Goal: Find specific page/section

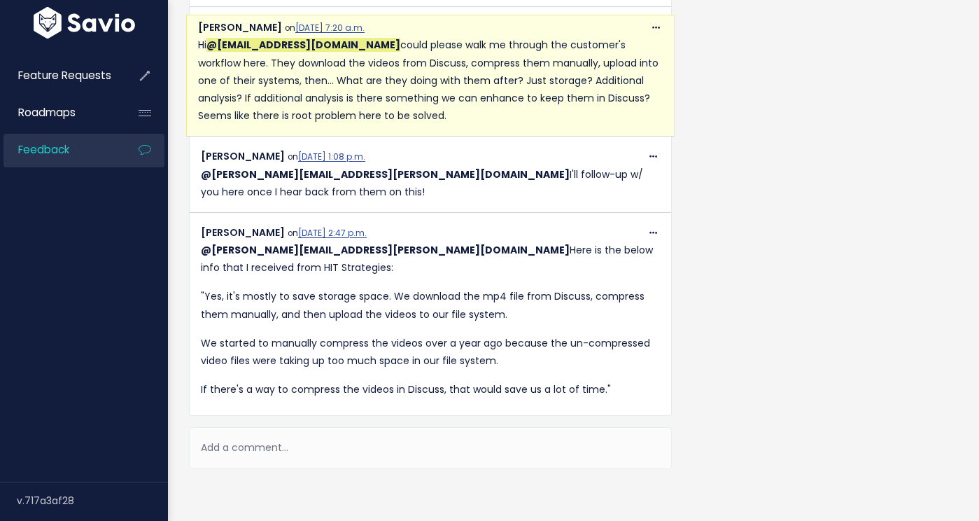
scroll to position [807, 0]
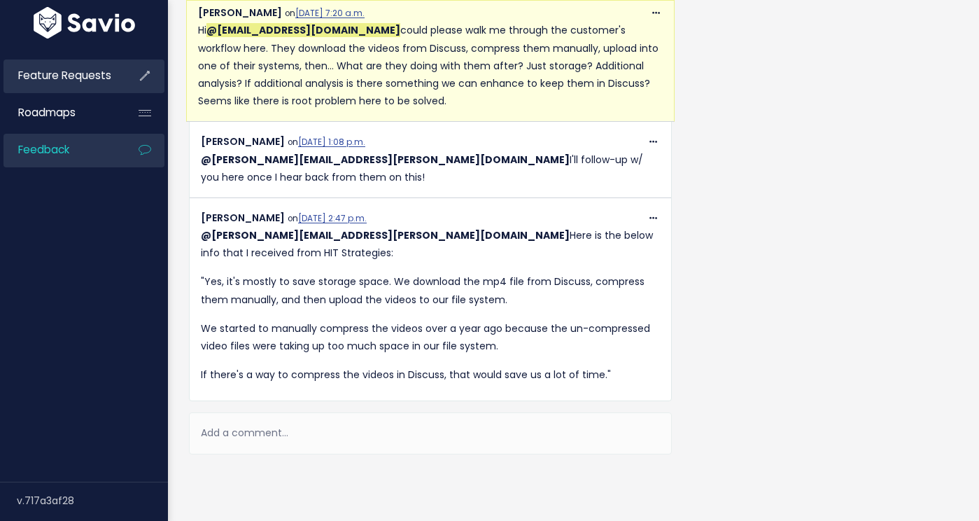
click at [84, 69] on span "Feature Requests" at bounding box center [64, 75] width 93 height 15
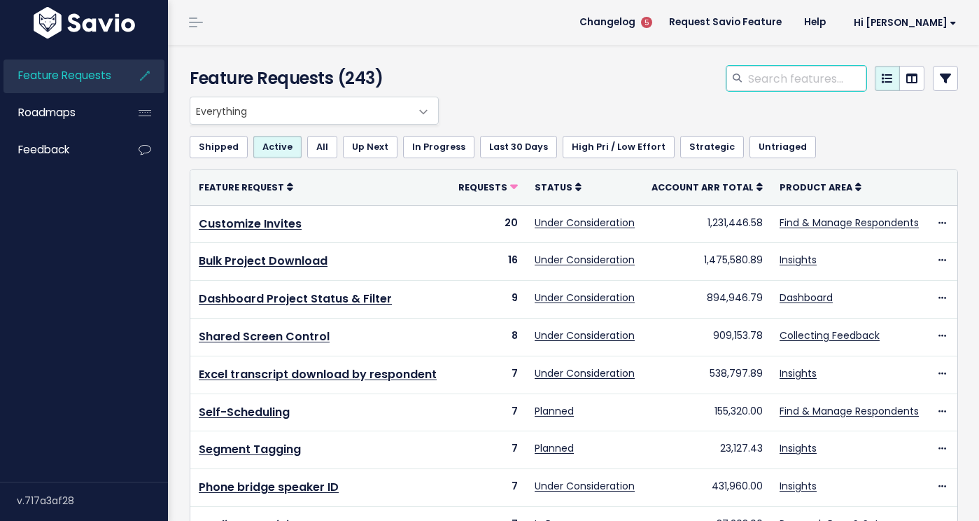
click at [835, 78] on input "search" at bounding box center [807, 78] width 120 height 25
type input "bulk downloads"
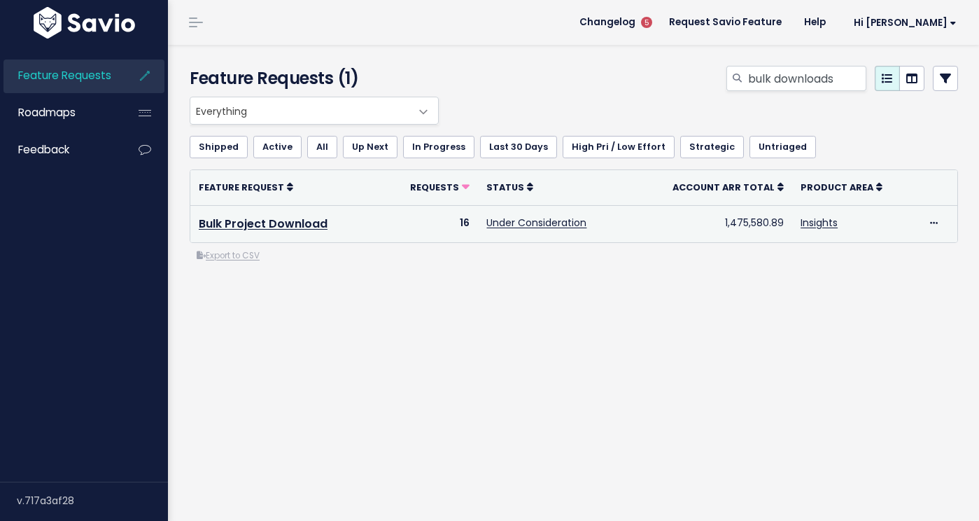
click at [464, 223] on td "16" at bounding box center [430, 223] width 98 height 37
click at [311, 225] on link "Bulk Project Download" at bounding box center [263, 224] width 129 height 16
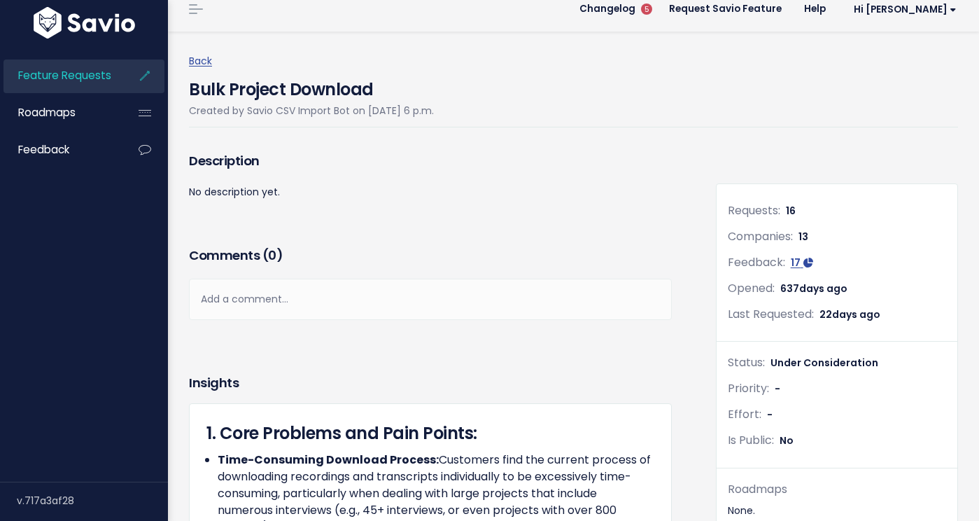
scroll to position [17, 0]
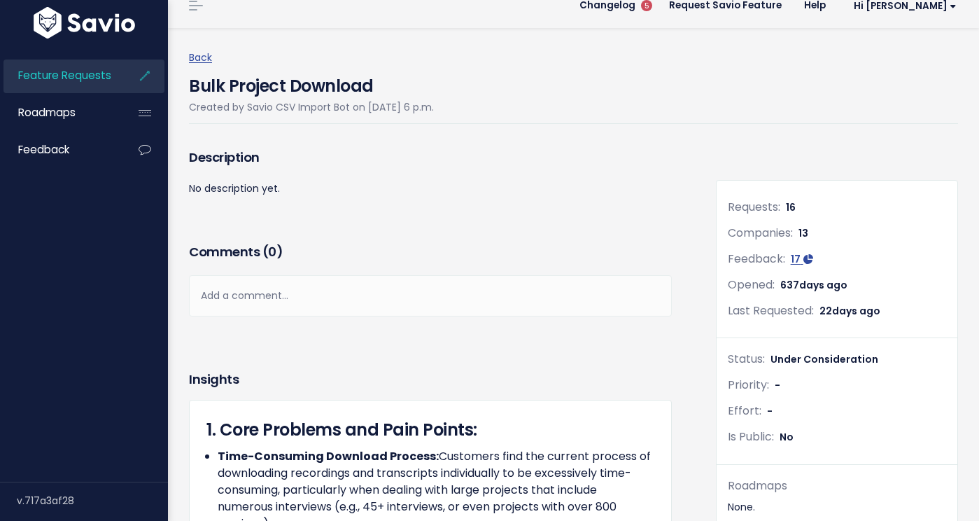
click at [792, 202] on span "16" at bounding box center [791, 207] width 10 height 14
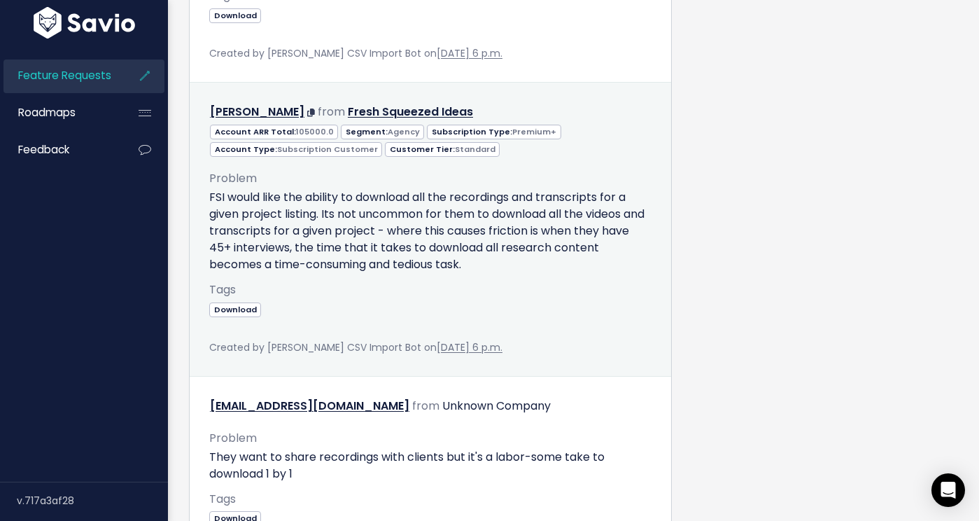
scroll to position [5869, 0]
